Goal: Task Accomplishment & Management: Use online tool/utility

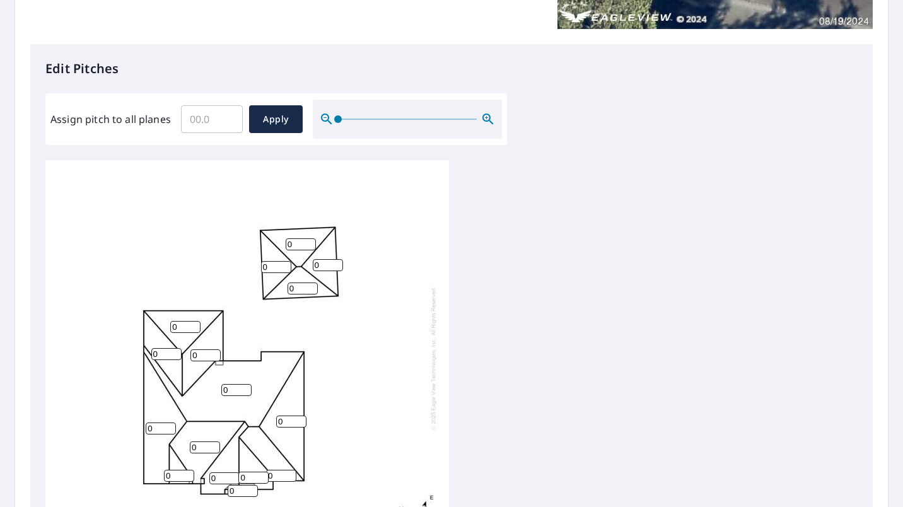
scroll to position [295, 0]
click at [309, 282] on input "1" at bounding box center [303, 288] width 30 height 12
click at [309, 282] on input "2" at bounding box center [303, 288] width 30 height 12
click at [309, 282] on input "3" at bounding box center [303, 288] width 30 height 12
click at [309, 282] on input "4" at bounding box center [303, 288] width 30 height 12
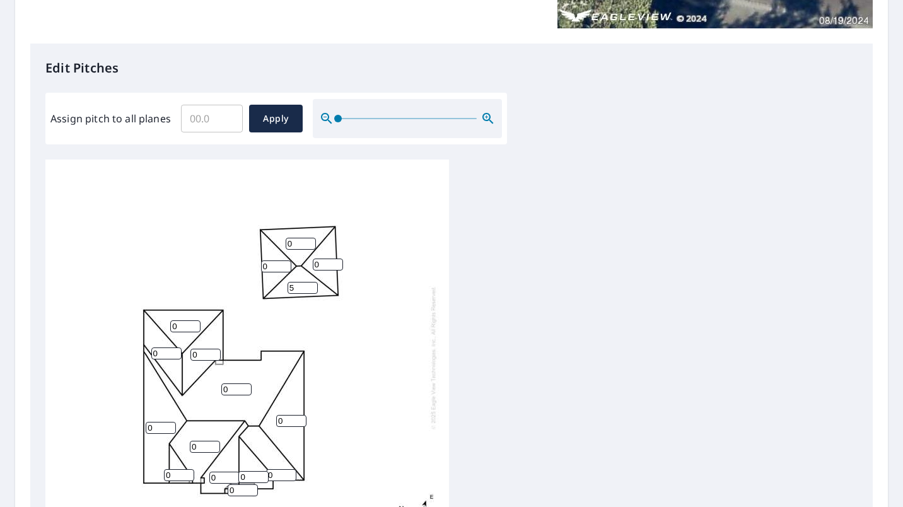
click at [314, 282] on input "5" at bounding box center [303, 288] width 30 height 12
click at [314, 282] on input "6" at bounding box center [303, 288] width 30 height 12
click at [314, 282] on input "7" at bounding box center [303, 288] width 30 height 12
type input "8"
click at [314, 282] on input "8" at bounding box center [303, 288] width 30 height 12
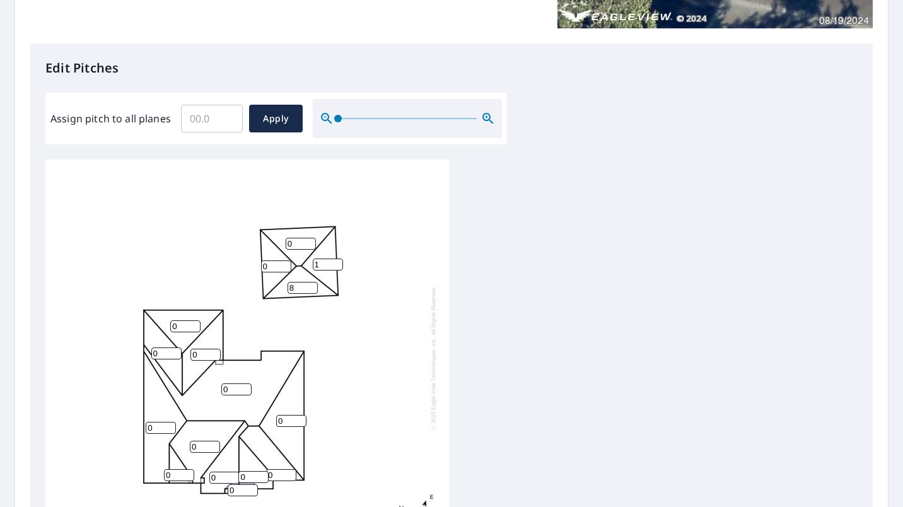
click at [335, 259] on input "1" at bounding box center [328, 265] width 30 height 12
click at [335, 259] on input "2" at bounding box center [328, 265] width 30 height 12
click at [335, 259] on input "3" at bounding box center [328, 265] width 30 height 12
click at [335, 259] on input "4" at bounding box center [328, 265] width 30 height 12
click at [335, 259] on input "5" at bounding box center [328, 265] width 30 height 12
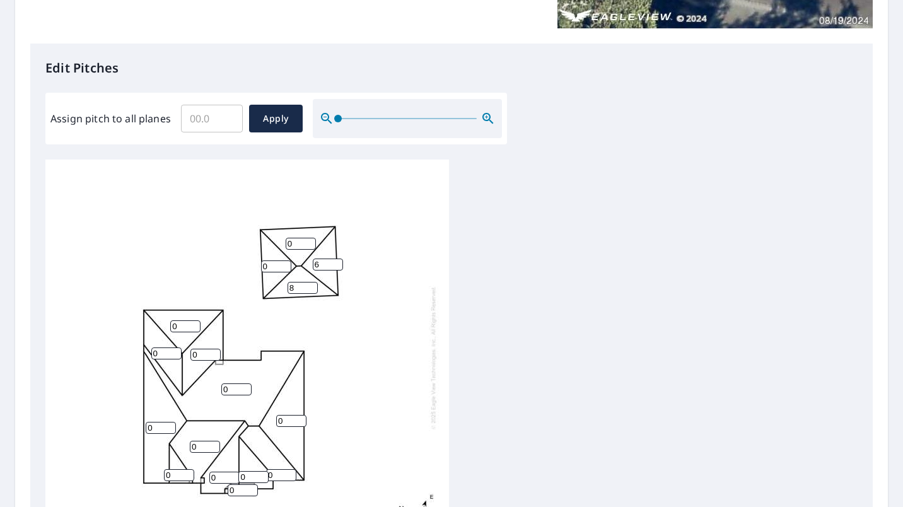
click at [335, 259] on input "6" at bounding box center [328, 265] width 30 height 12
click at [335, 259] on input "7" at bounding box center [328, 265] width 30 height 12
type input "8"
click at [335, 259] on input "8" at bounding box center [328, 265] width 30 height 12
click at [309, 238] on input "1" at bounding box center [301, 244] width 30 height 12
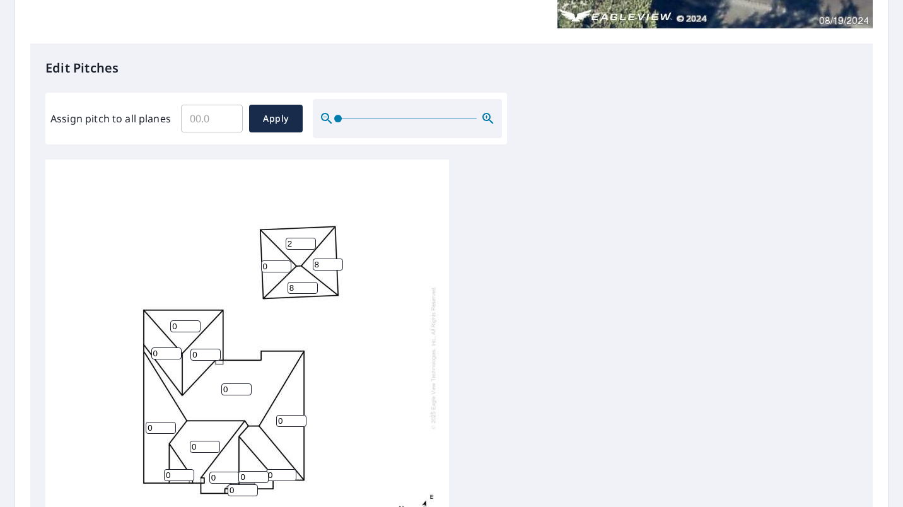
click at [309, 238] on input "2" at bounding box center [301, 244] width 30 height 12
click at [309, 238] on input "3" at bounding box center [301, 244] width 30 height 12
click at [309, 238] on input "4" at bounding box center [301, 244] width 30 height 12
click at [309, 238] on input "5" at bounding box center [301, 244] width 30 height 12
click at [309, 238] on input "6" at bounding box center [301, 244] width 30 height 12
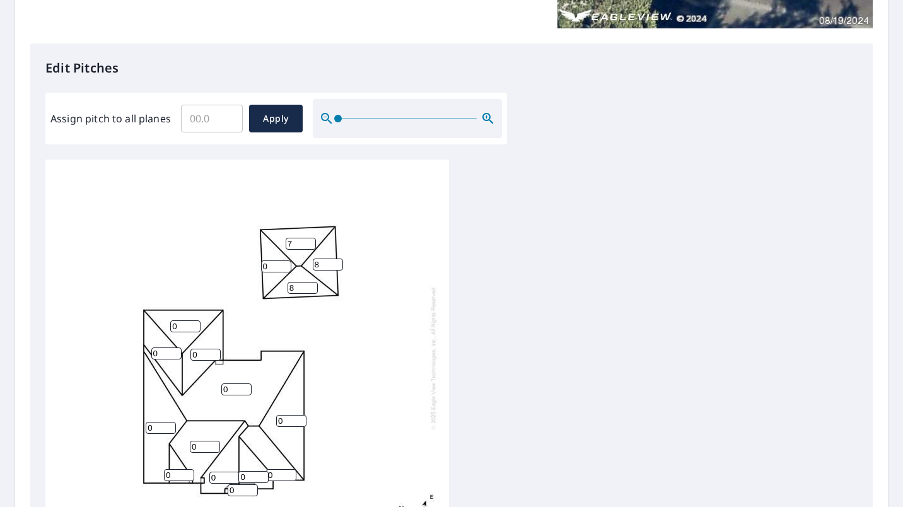
click at [309, 238] on input "7" at bounding box center [301, 244] width 30 height 12
type input "8"
click at [309, 238] on input "8" at bounding box center [301, 244] width 30 height 12
click at [284, 261] on input "1" at bounding box center [276, 267] width 30 height 12
click at [284, 261] on input "2" at bounding box center [276, 267] width 30 height 12
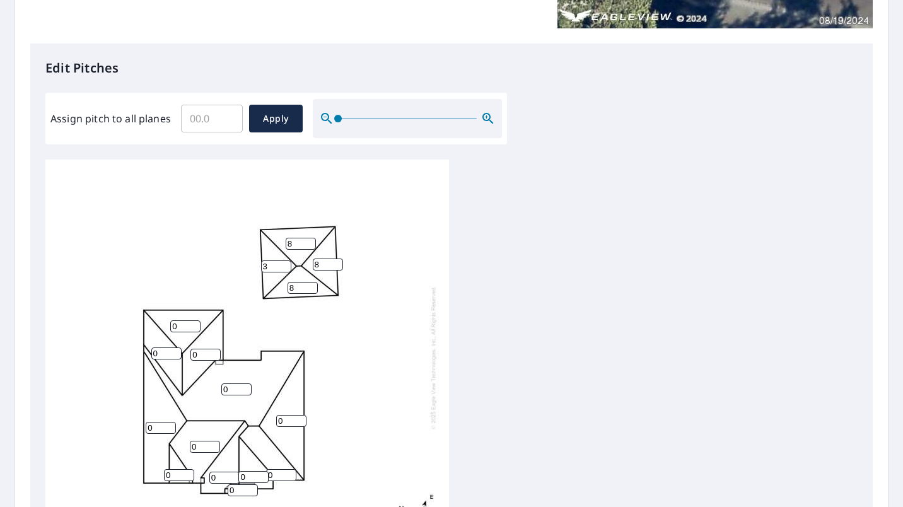
click at [284, 261] on input "3" at bounding box center [276, 267] width 30 height 12
click at [284, 261] on input "4" at bounding box center [276, 267] width 30 height 12
click at [284, 261] on input "5" at bounding box center [276, 267] width 30 height 12
click at [284, 261] on input "6" at bounding box center [276, 267] width 30 height 12
click at [284, 261] on input "7" at bounding box center [276, 267] width 30 height 12
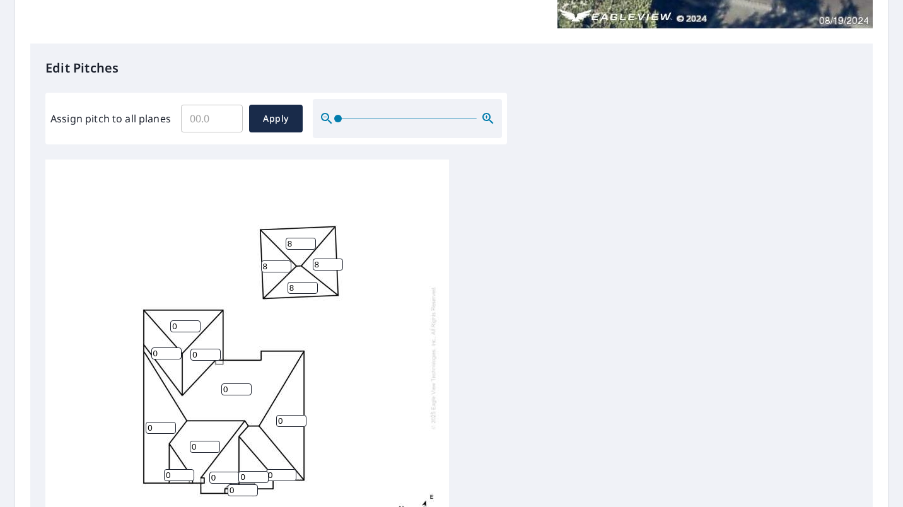
type input "8"
click at [284, 261] on input "8" at bounding box center [276, 267] width 30 height 12
click at [218, 109] on input "Assign pitch to all planes" at bounding box center [212, 118] width 62 height 35
type input "8"
click at [269, 112] on span "Apply" at bounding box center [275, 119] width 33 height 16
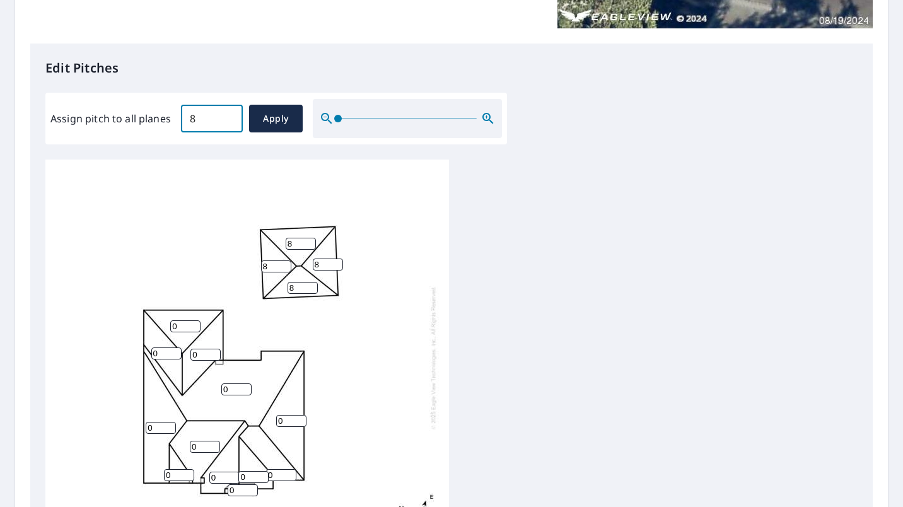
type input "8"
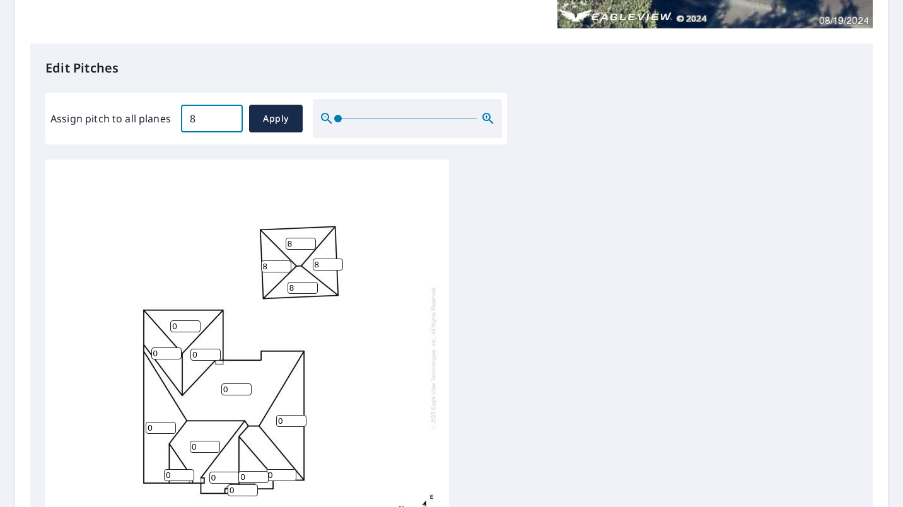
type input "8"
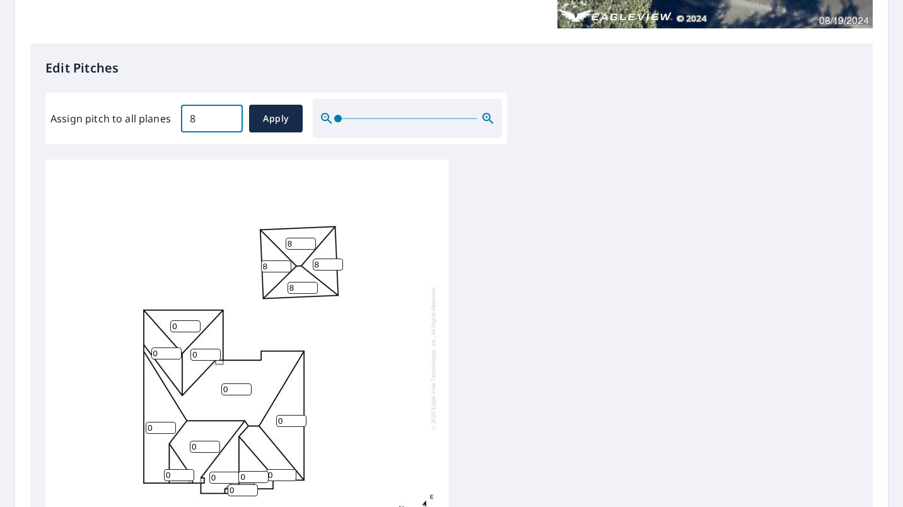
type input "8"
click at [297, 415] on input "9" at bounding box center [291, 421] width 30 height 12
click at [297, 415] on input "10" at bounding box center [291, 421] width 30 height 12
click at [297, 415] on input "11" at bounding box center [291, 421] width 30 height 12
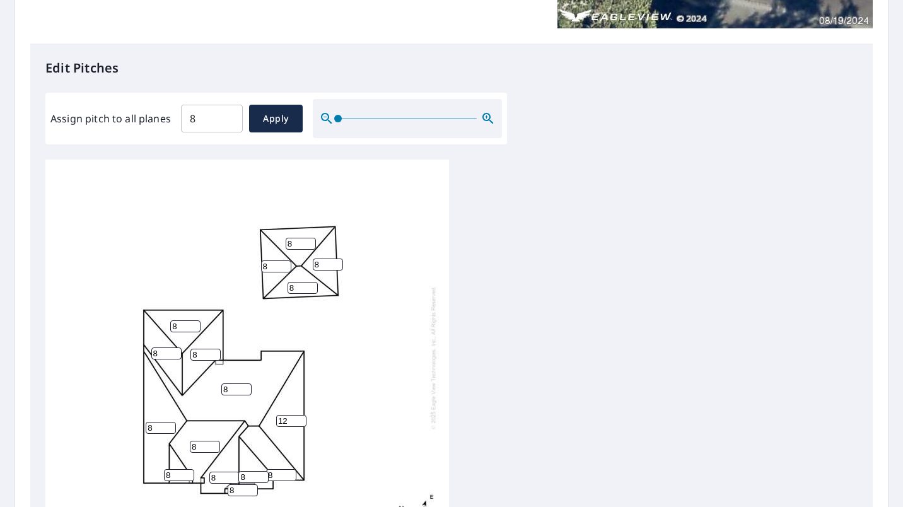
type input "12"
click at [297, 415] on input "12" at bounding box center [291, 421] width 30 height 12
click at [169, 422] on input "9" at bounding box center [161, 428] width 30 height 12
click at [169, 422] on input "10" at bounding box center [161, 428] width 30 height 12
click at [169, 422] on input "11" at bounding box center [161, 428] width 30 height 12
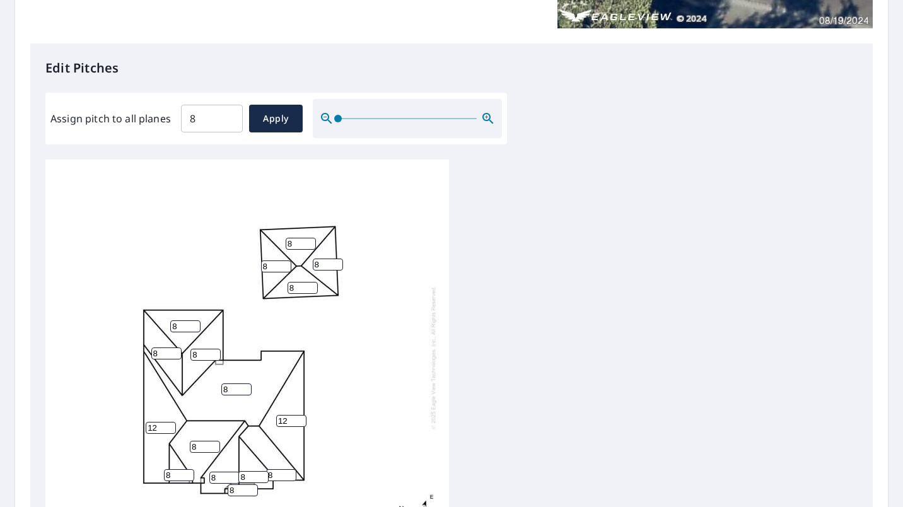
type input "12"
click at [169, 422] on input "12" at bounding box center [161, 428] width 30 height 12
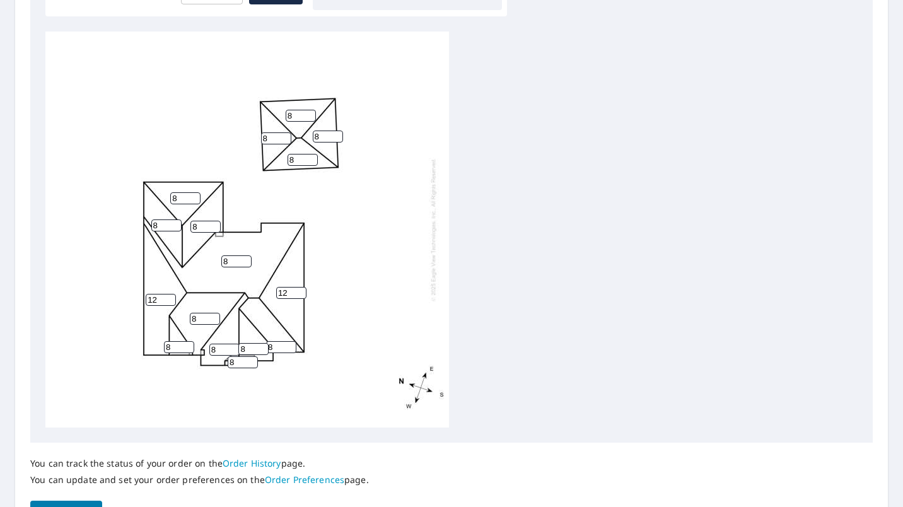
scroll to position [446, 0]
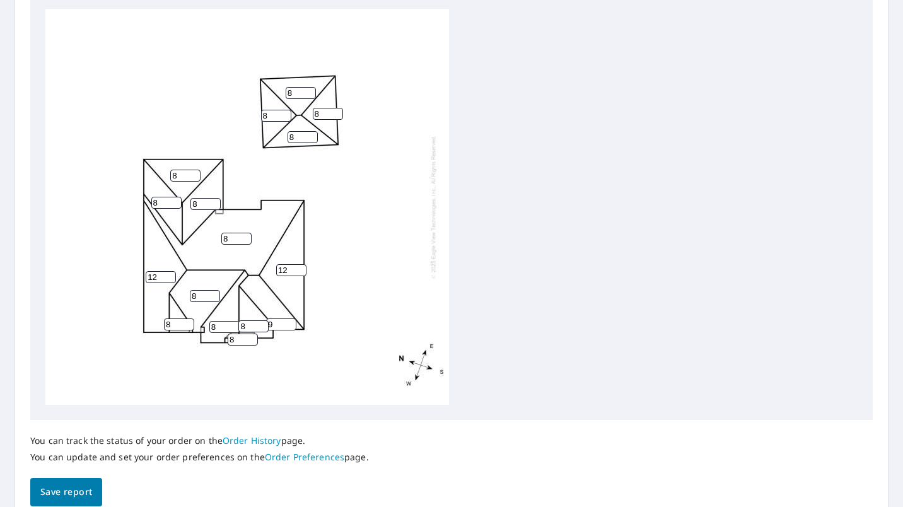
click at [290, 319] on input "9" at bounding box center [281, 325] width 30 height 12
type input "10"
click at [290, 319] on input "10" at bounding box center [281, 325] width 30 height 12
click at [262, 320] on input "8" at bounding box center [253, 326] width 30 height 12
click at [259, 320] on input "9" at bounding box center [253, 326] width 30 height 12
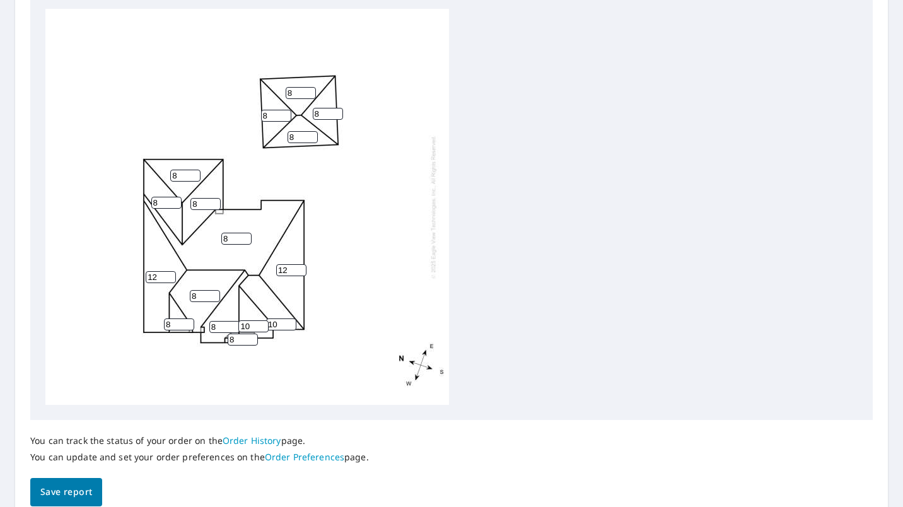
click at [259, 320] on input "10" at bounding box center [253, 326] width 30 height 12
click at [259, 320] on input "11" at bounding box center [253, 326] width 30 height 12
type input "12"
click at [259, 320] on input "12" at bounding box center [253, 326] width 30 height 12
click at [232, 321] on input "9" at bounding box center [224, 327] width 30 height 12
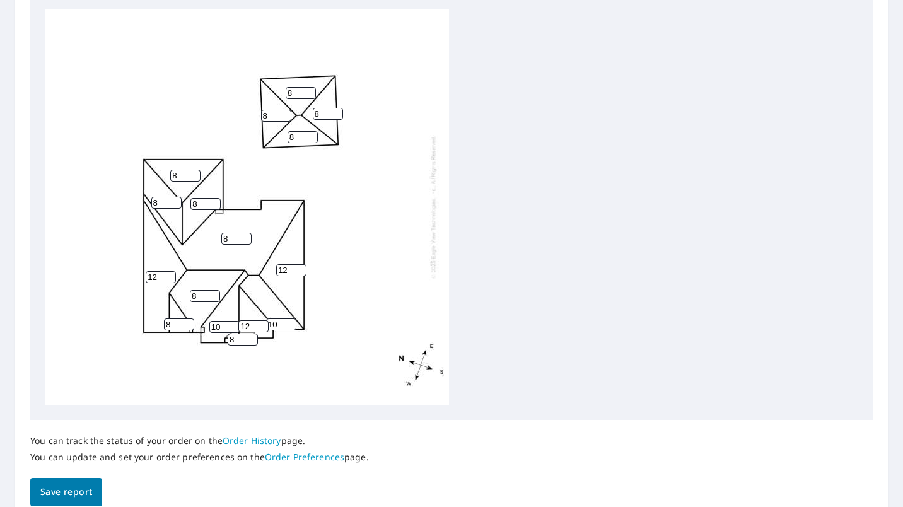
click at [232, 321] on input "10" at bounding box center [224, 327] width 30 height 12
click at [232, 321] on input "11" at bounding box center [224, 327] width 30 height 12
type input "12"
click at [232, 321] on input "12" at bounding box center [224, 327] width 30 height 12
type input "9"
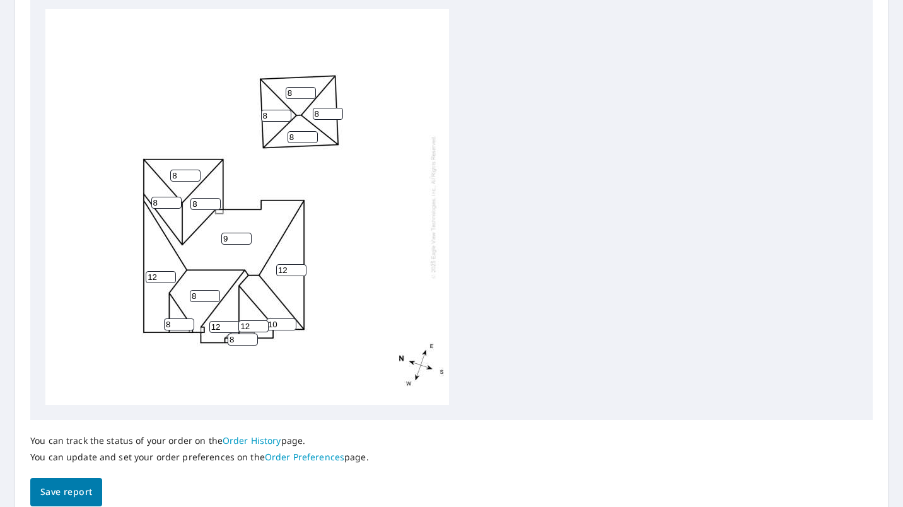
click at [245, 233] on input "9" at bounding box center [236, 239] width 30 height 12
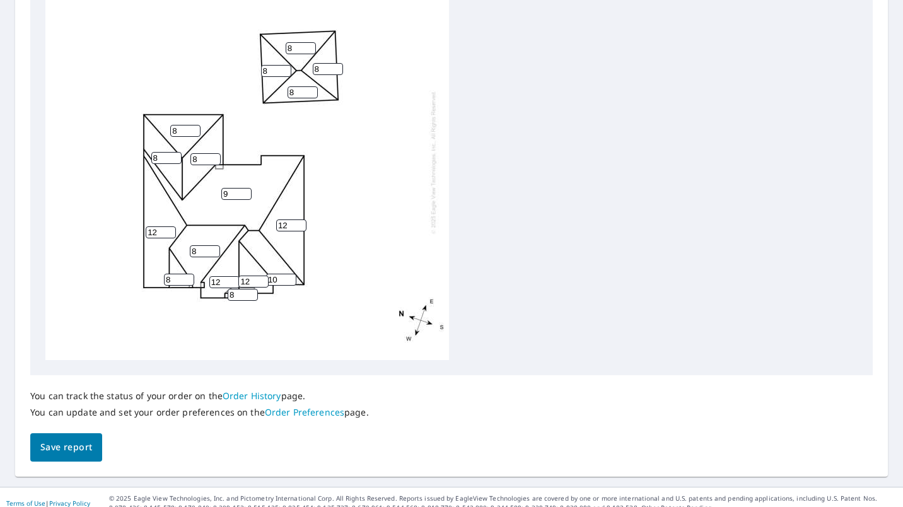
click at [73, 447] on button "Save report" at bounding box center [66, 447] width 72 height 28
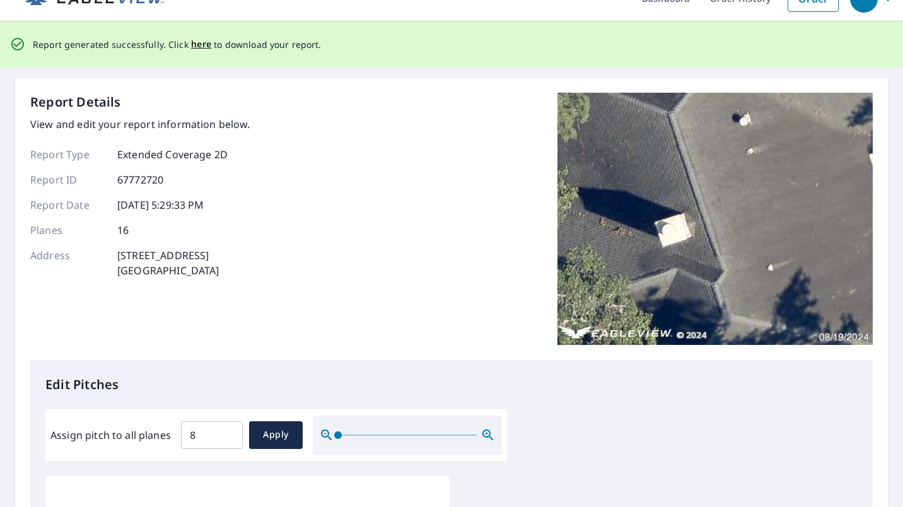
scroll to position [0, 0]
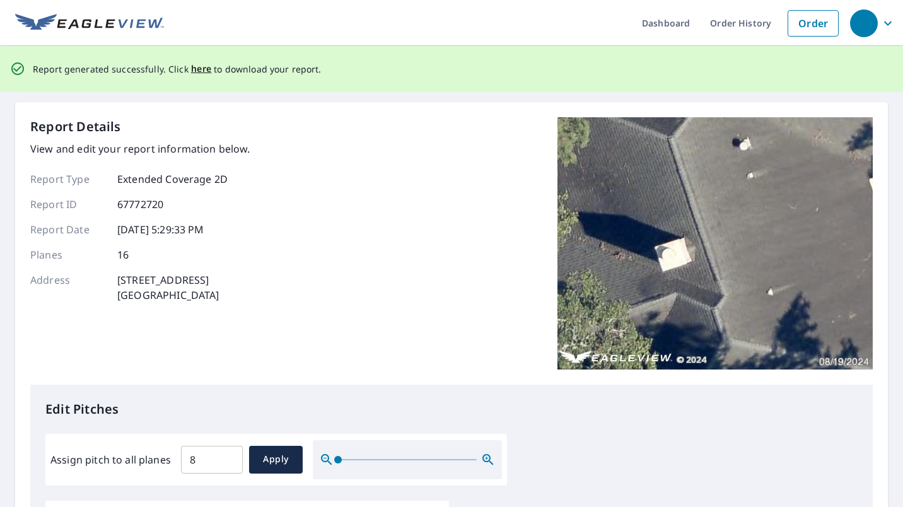
click at [196, 73] on span "here" at bounding box center [201, 69] width 21 height 16
